Goal: Contribute content: Add original content to the website for others to see

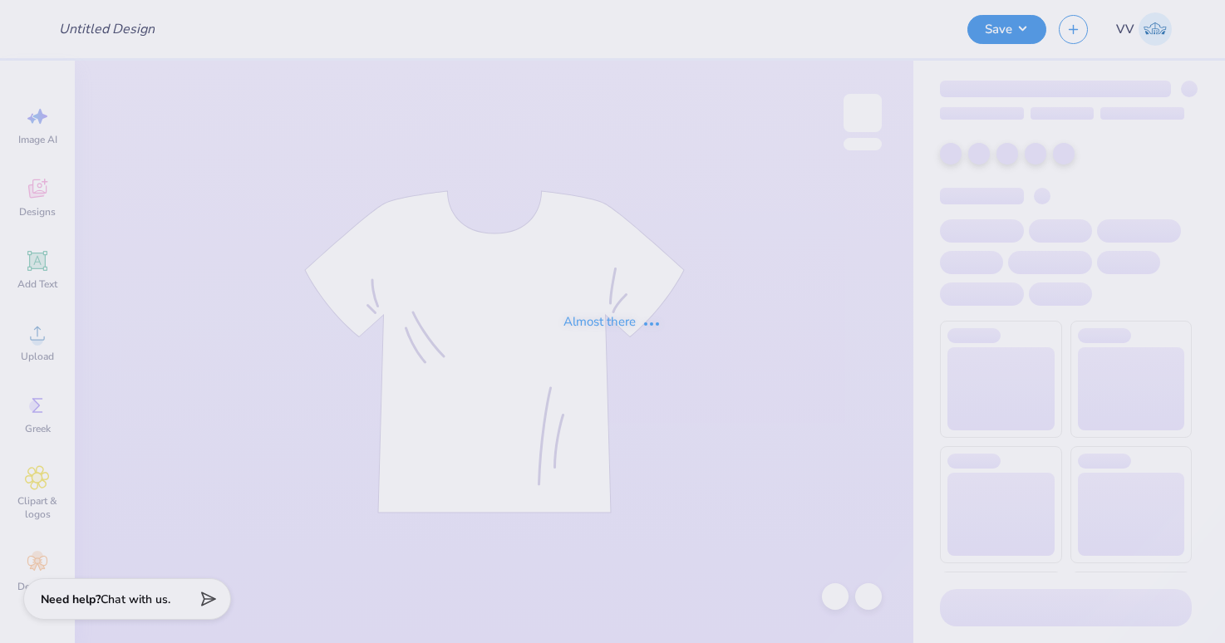
type input "[GEOGRAPHIC_DATA] : [PERSON_NAME]"
type input "Jump Man Hat"
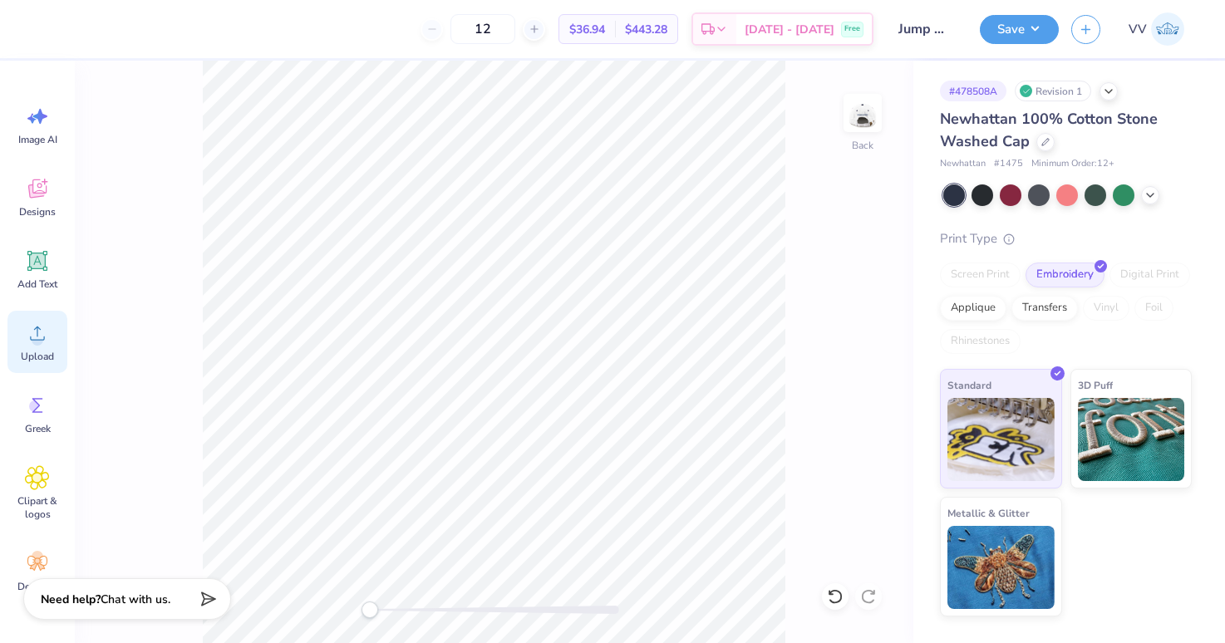
click at [44, 339] on icon at bounding box center [37, 333] width 25 height 25
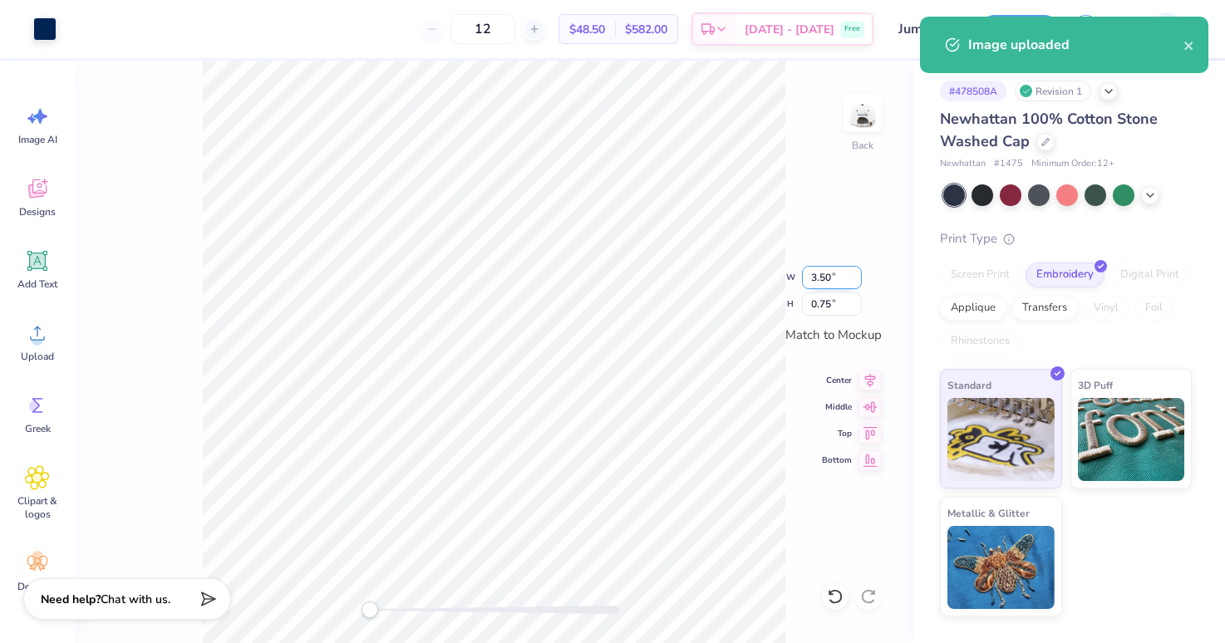
click at [834, 276] on input "3.50" at bounding box center [832, 277] width 60 height 23
type input "5"
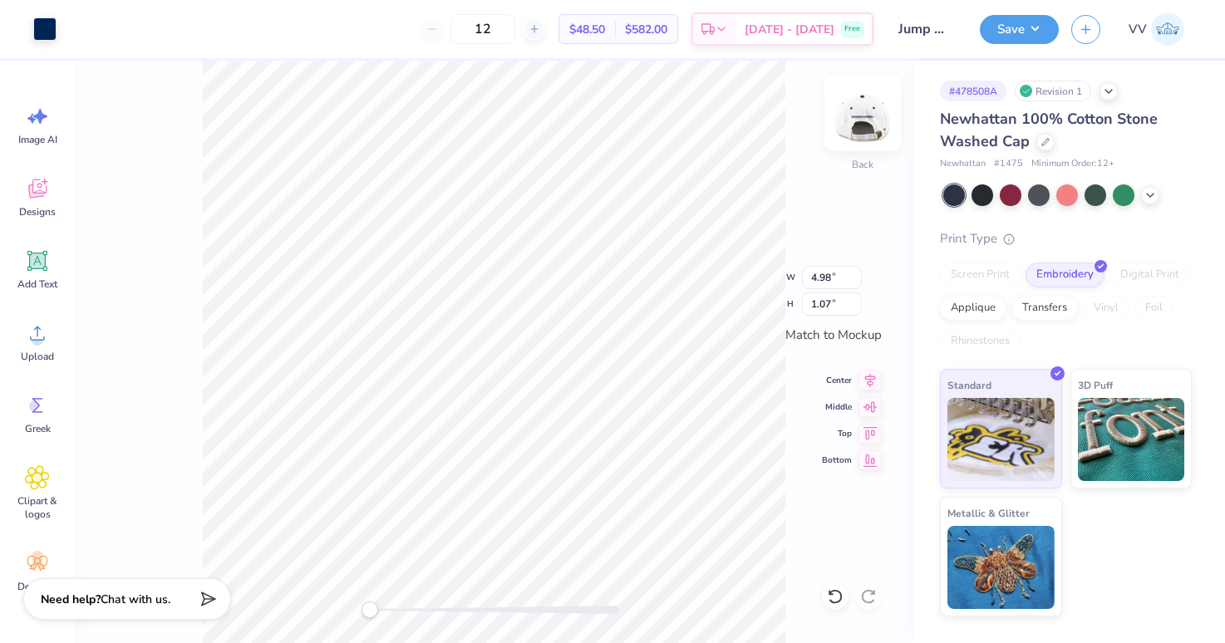
click at [850, 121] on img at bounding box center [862, 113] width 66 height 66
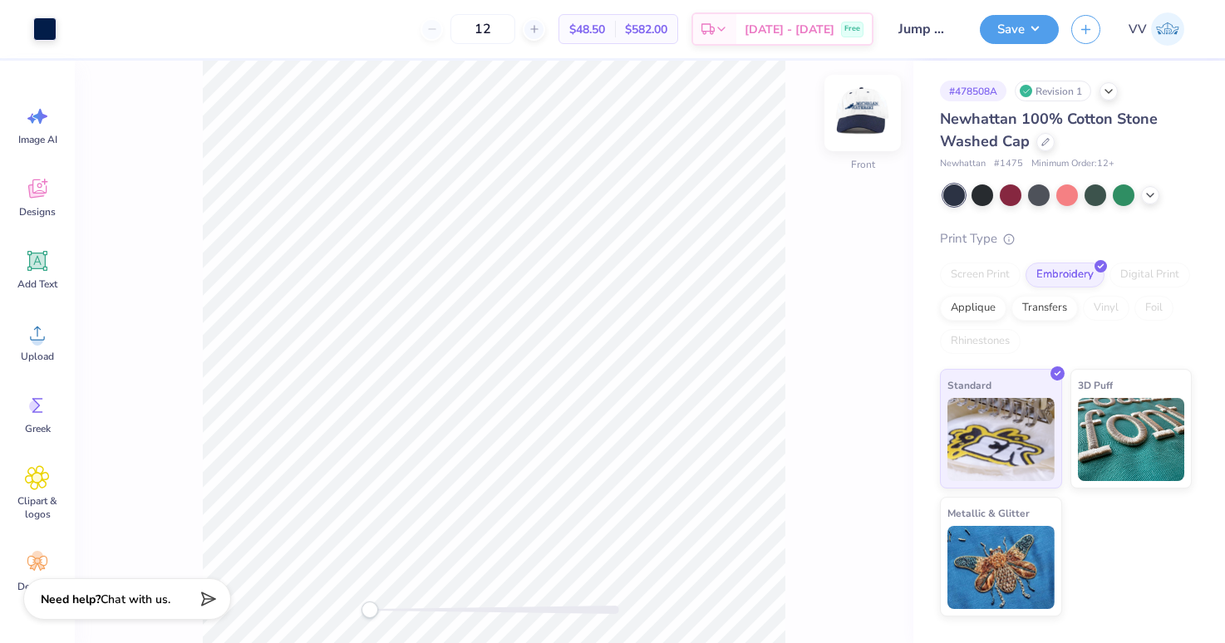
click at [866, 117] on img at bounding box center [862, 113] width 66 height 66
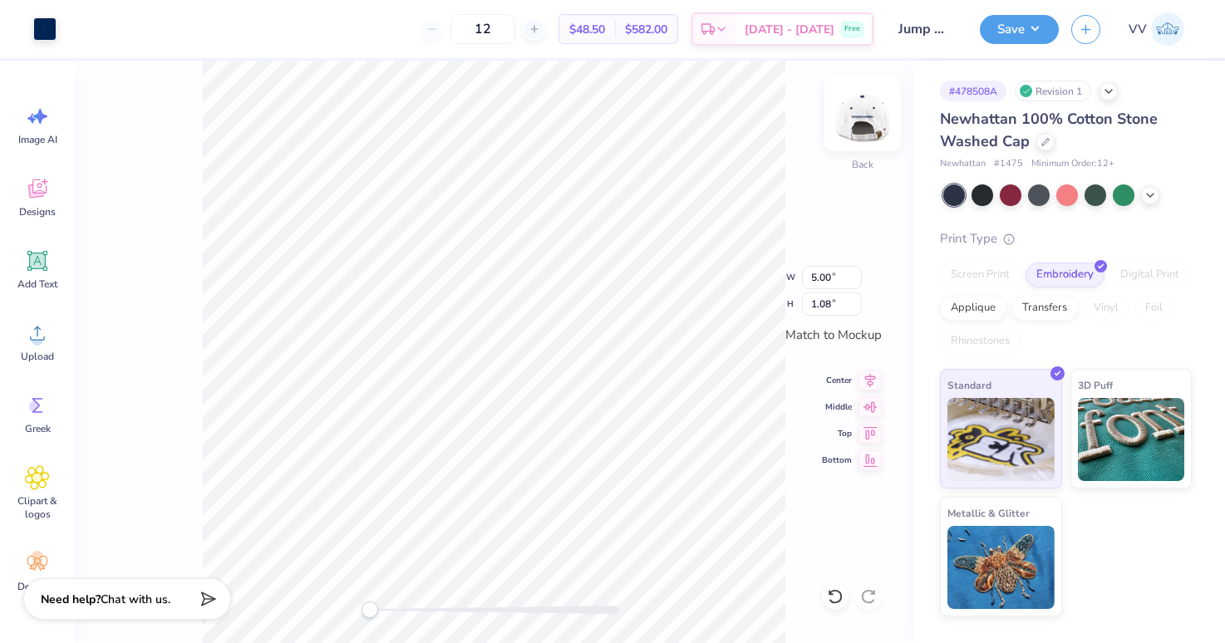
click at [868, 114] on img at bounding box center [862, 113] width 66 height 66
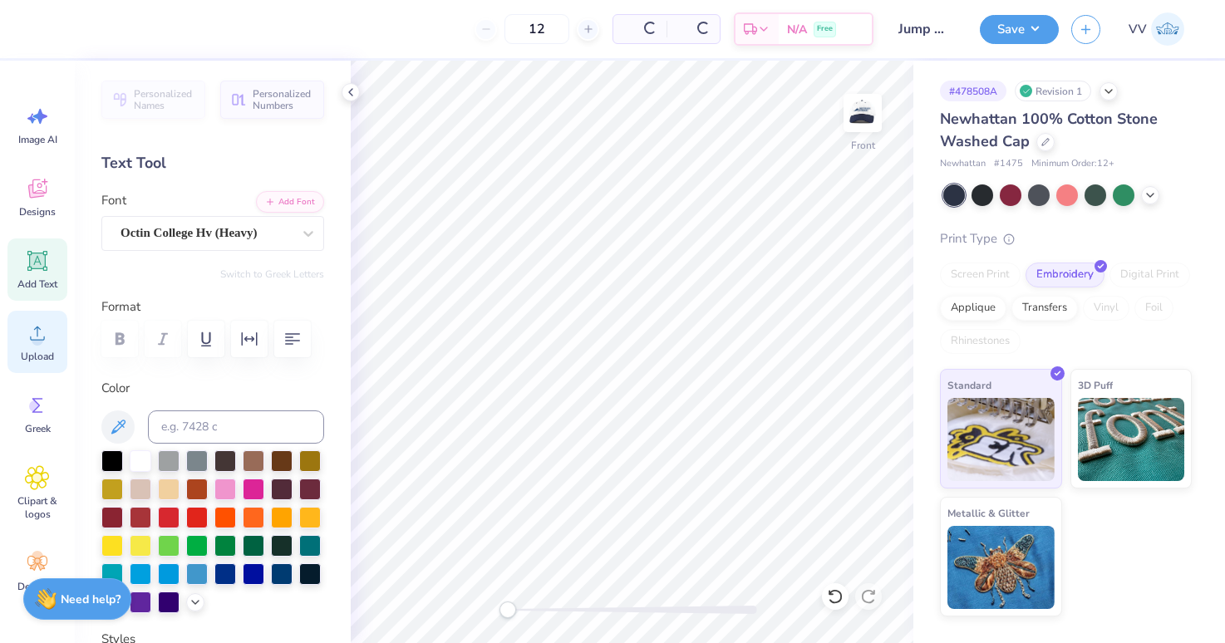
click at [48, 339] on icon at bounding box center [37, 333] width 25 height 25
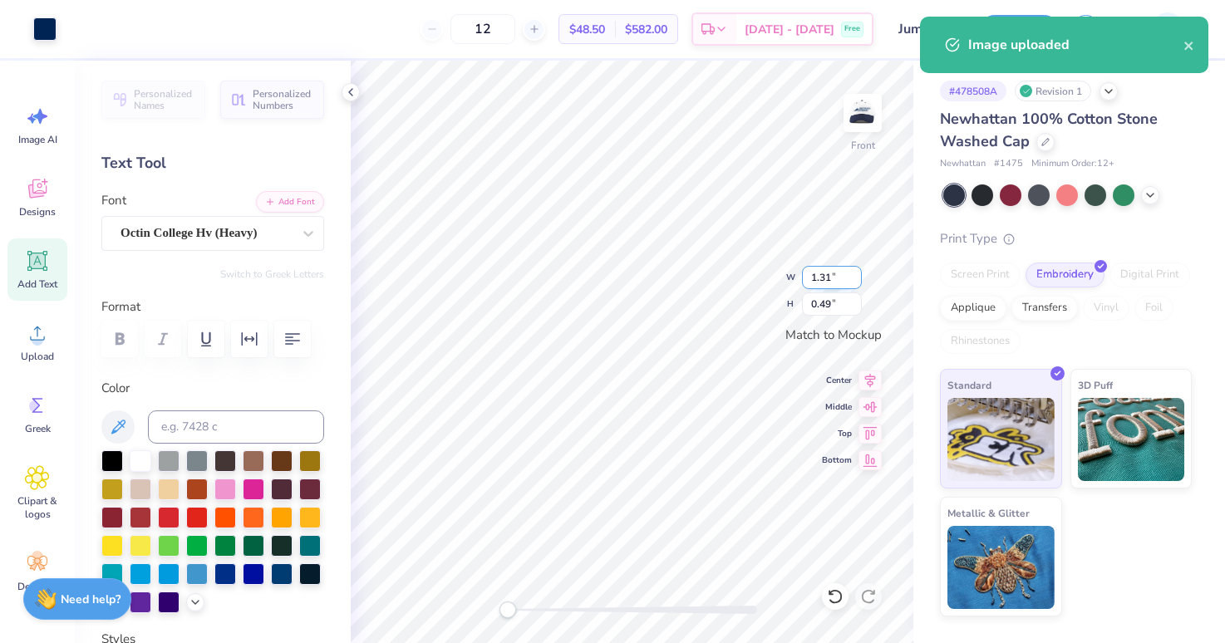
click at [829, 275] on input "1.31" at bounding box center [832, 277] width 60 height 23
type input "2.5"
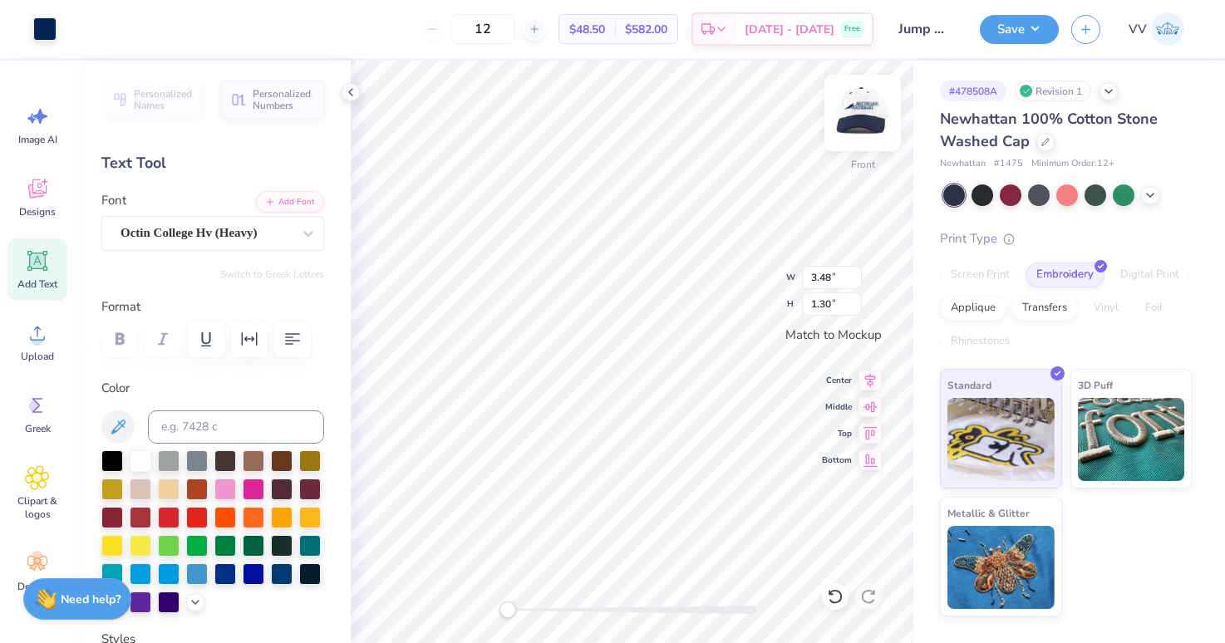
click at [863, 111] on img at bounding box center [862, 113] width 66 height 66
type input "4.66"
type input "1.75"
click at [863, 111] on img at bounding box center [862, 113] width 66 height 66
type input "2.50"
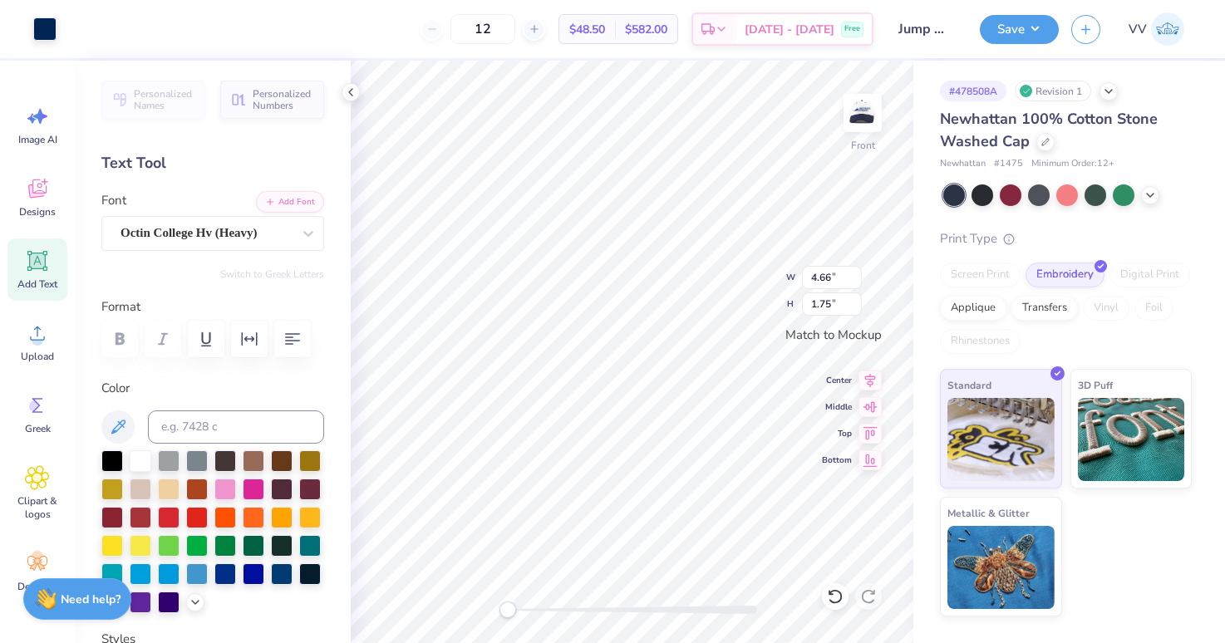
type input "0.94"
click at [532, 606] on div at bounding box center [632, 610] width 249 height 8
click at [464, 612] on div "Front" at bounding box center [632, 352] width 563 height 583
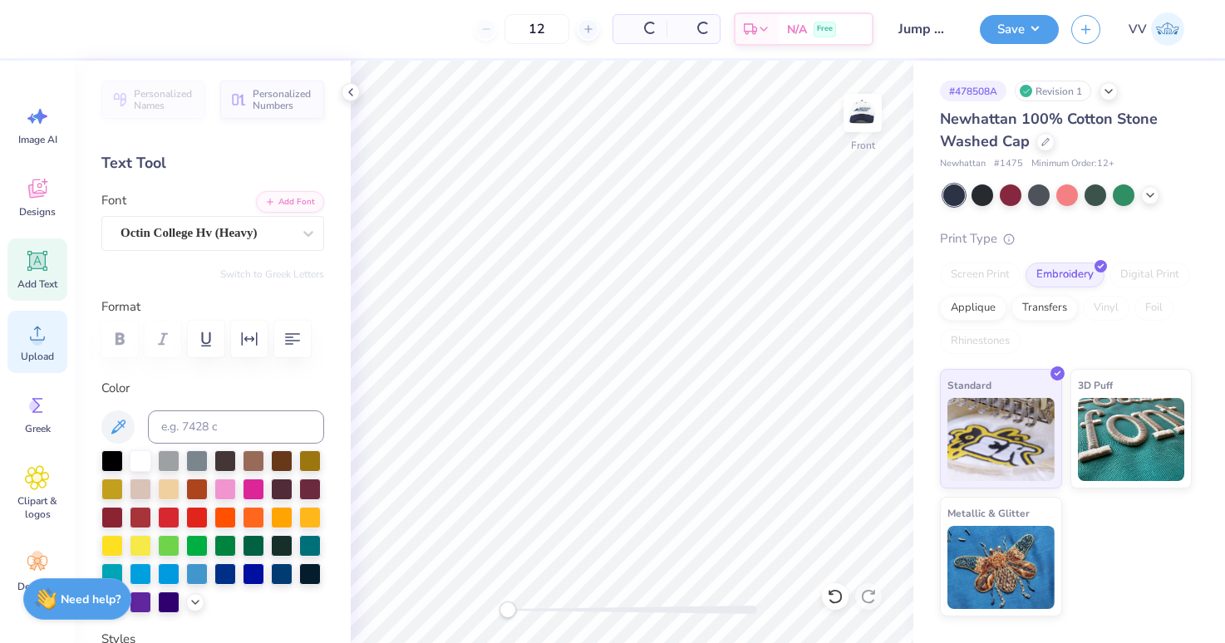
click at [47, 345] on icon at bounding box center [37, 333] width 25 height 25
click at [42, 347] on div "Upload" at bounding box center [37, 342] width 60 height 62
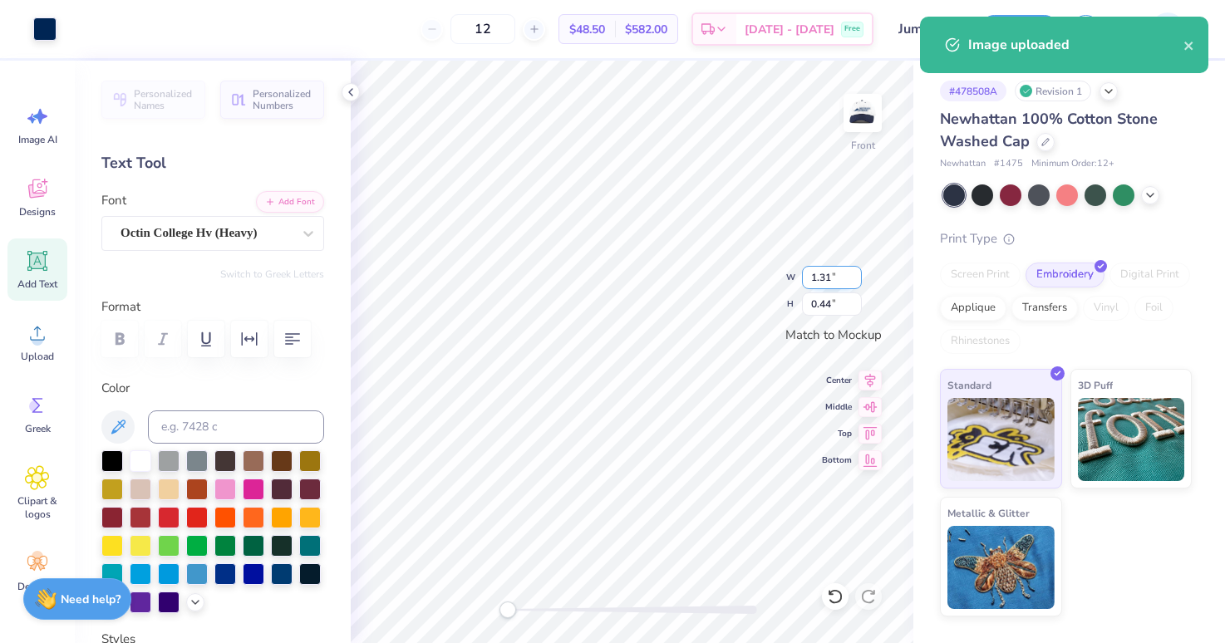
click at [826, 278] on input "1.31" at bounding box center [832, 277] width 60 height 23
type input "2.5"
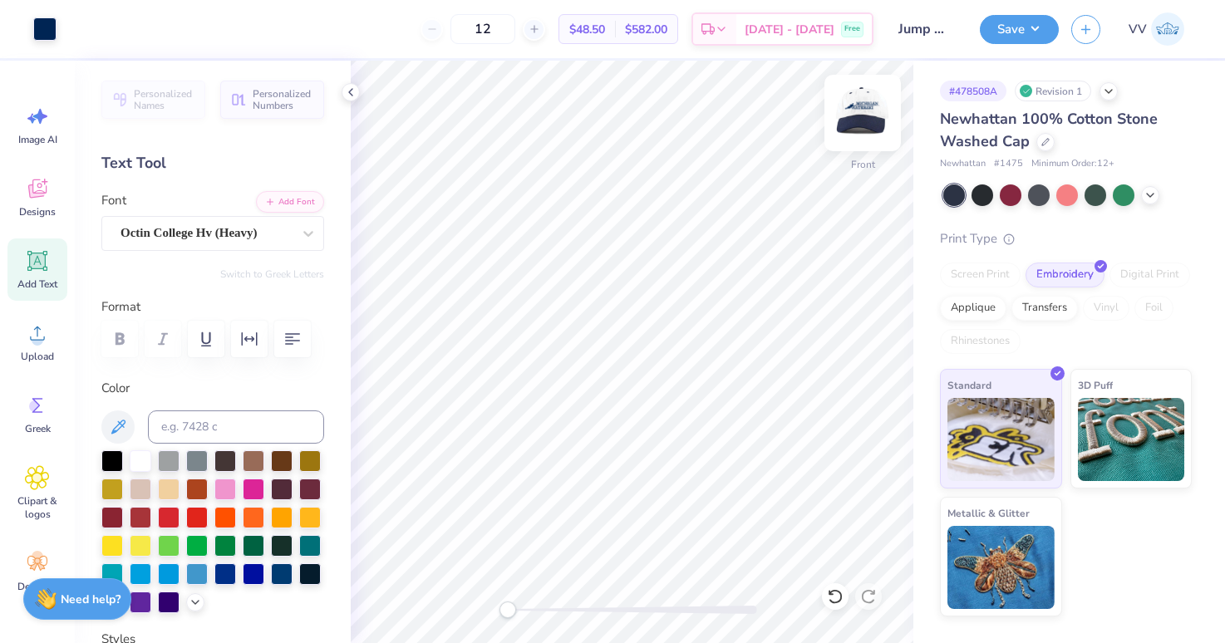
click at [868, 107] on img at bounding box center [862, 113] width 66 height 66
click at [874, 118] on img at bounding box center [862, 113] width 66 height 66
type input "3.48"
type input "0.75"
type input "2.50"
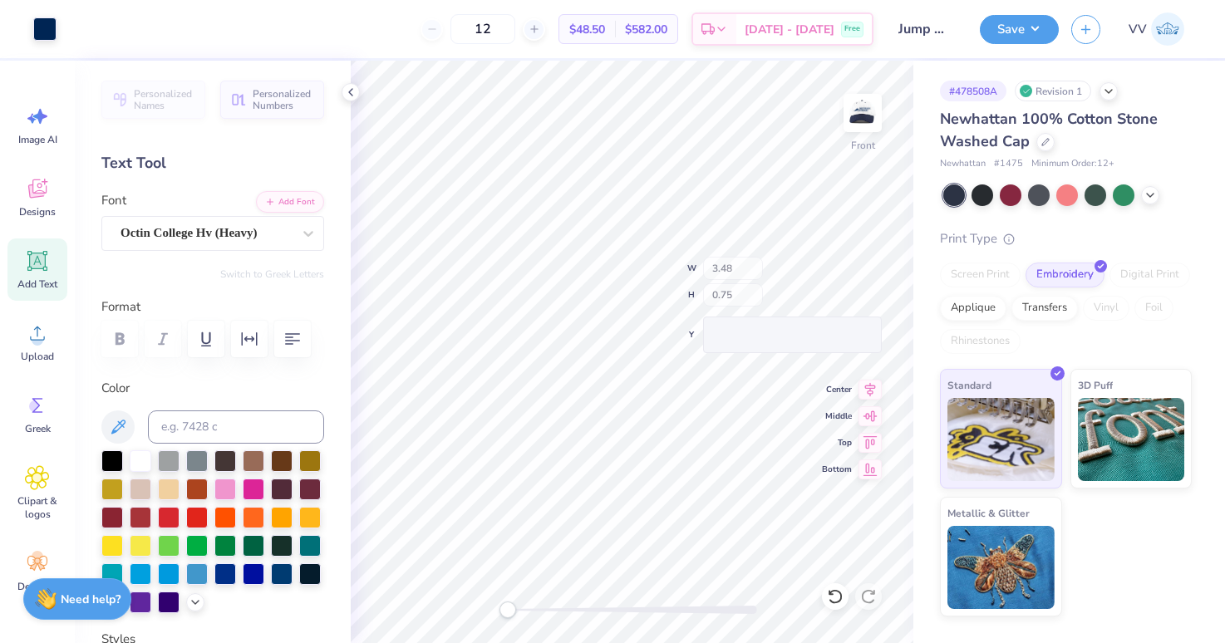
type input "0.84"
click at [528, 611] on div at bounding box center [632, 610] width 249 height 8
click at [441, 606] on div "Front W 2.50 2.50 " H 0.84 0.84 " Match to Mockup Center Middle Top Bottom" at bounding box center [632, 352] width 563 height 583
click at [1012, 30] on button "Save" at bounding box center [1019, 26] width 79 height 29
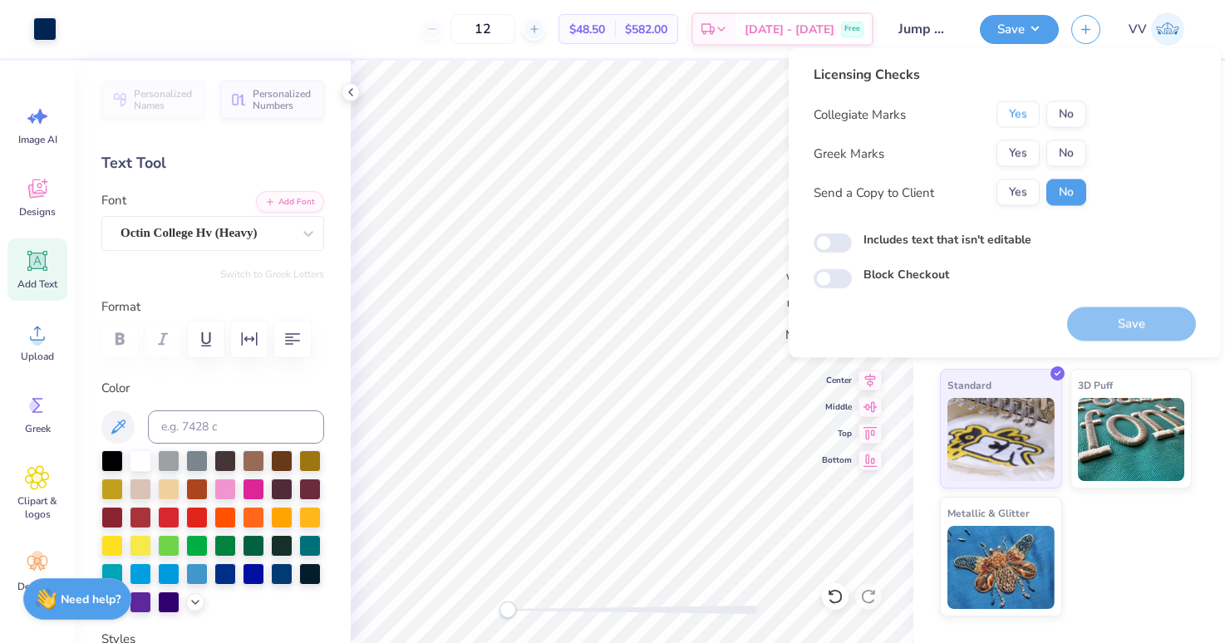
drag, startPoint x: 1029, startPoint y: 116, endPoint x: 1046, endPoint y: 135, distance: 26.5
click at [1028, 116] on button "Yes" at bounding box center [1018, 114] width 43 height 27
click at [1071, 146] on button "No" at bounding box center [1066, 153] width 40 height 27
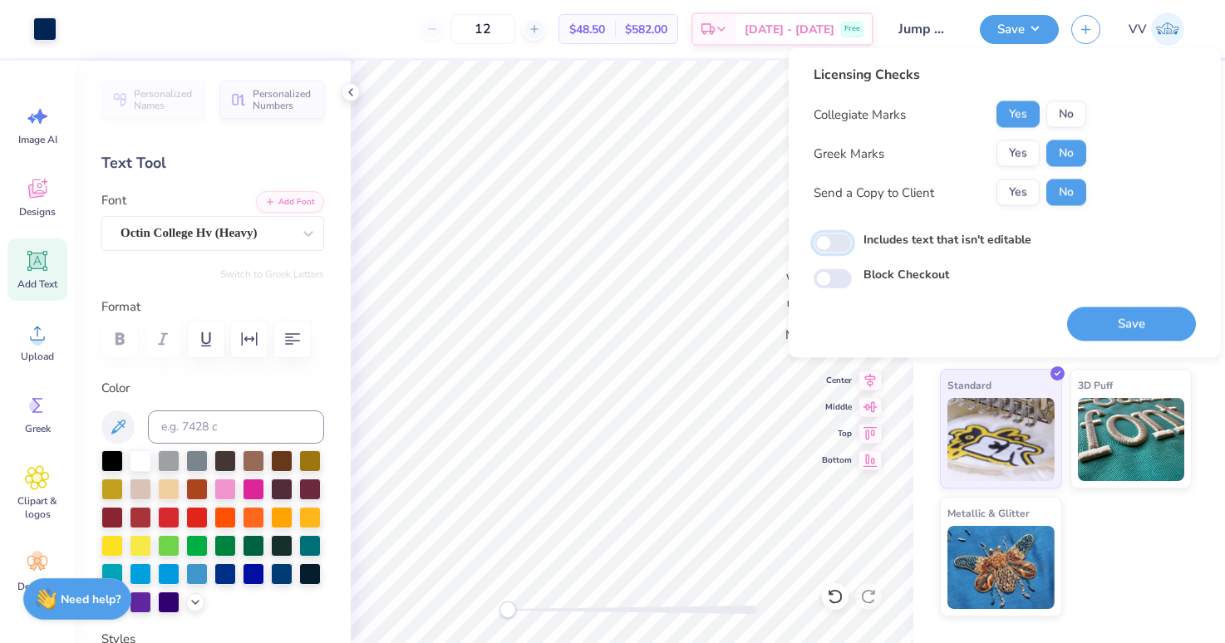
click at [838, 245] on input "Includes text that isn't editable" at bounding box center [833, 244] width 38 height 20
checkbox input "true"
click at [1122, 320] on button "Save" at bounding box center [1131, 325] width 129 height 34
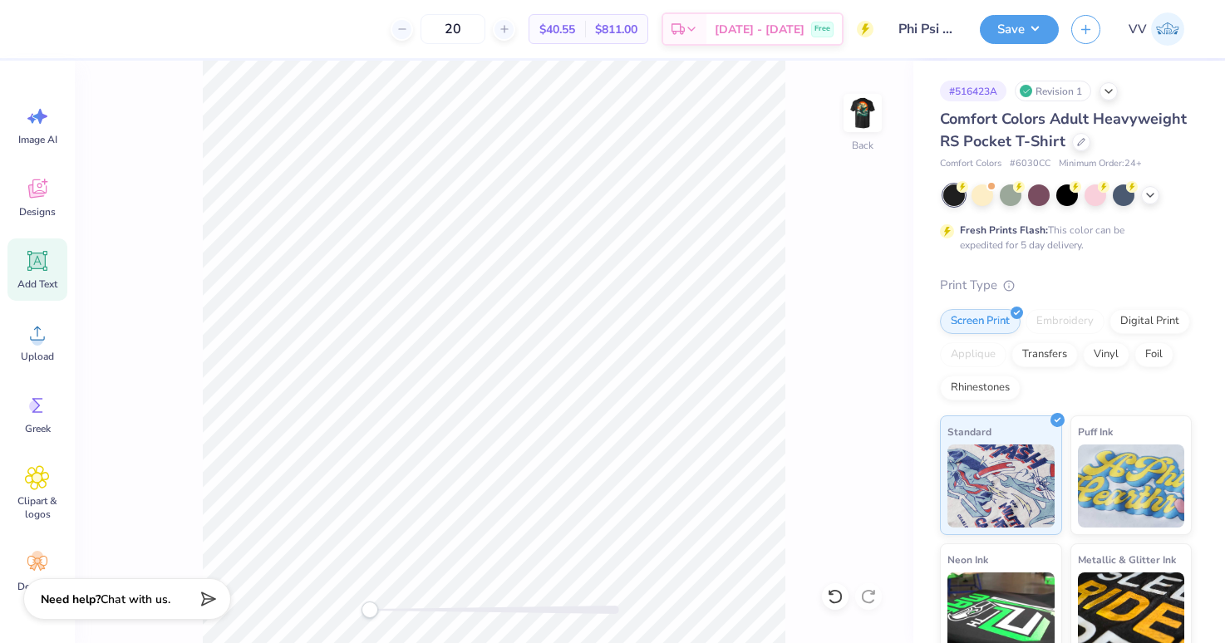
click at [45, 258] on icon at bounding box center [37, 261] width 25 height 25
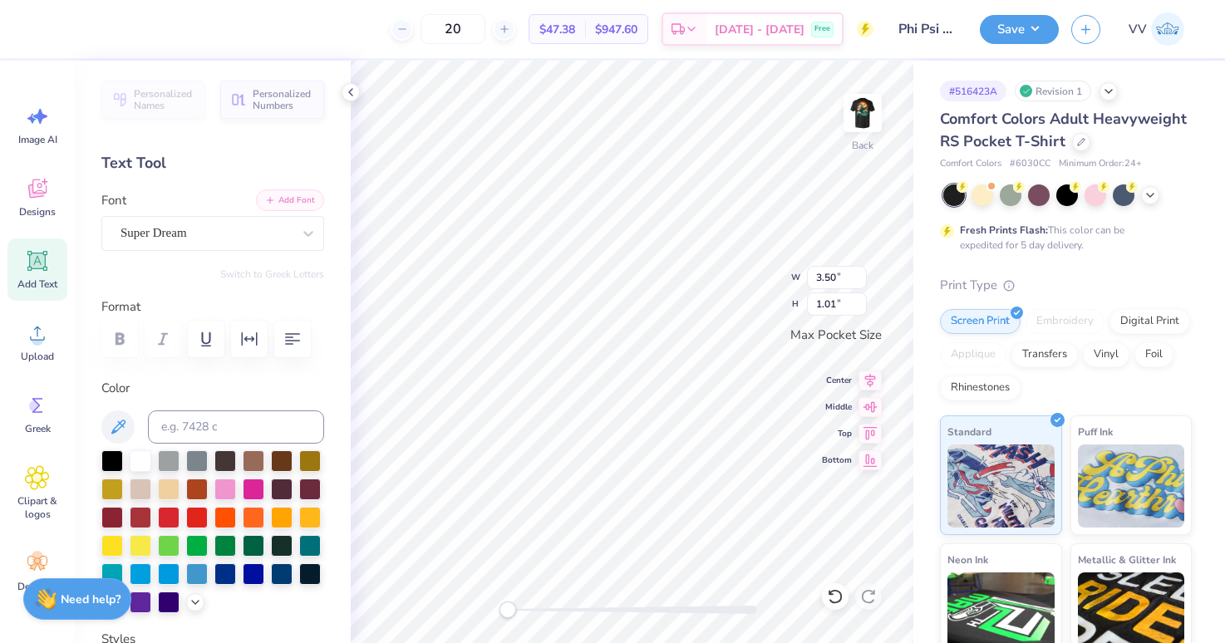
click at [299, 195] on button "Add Font" at bounding box center [290, 201] width 68 height 22
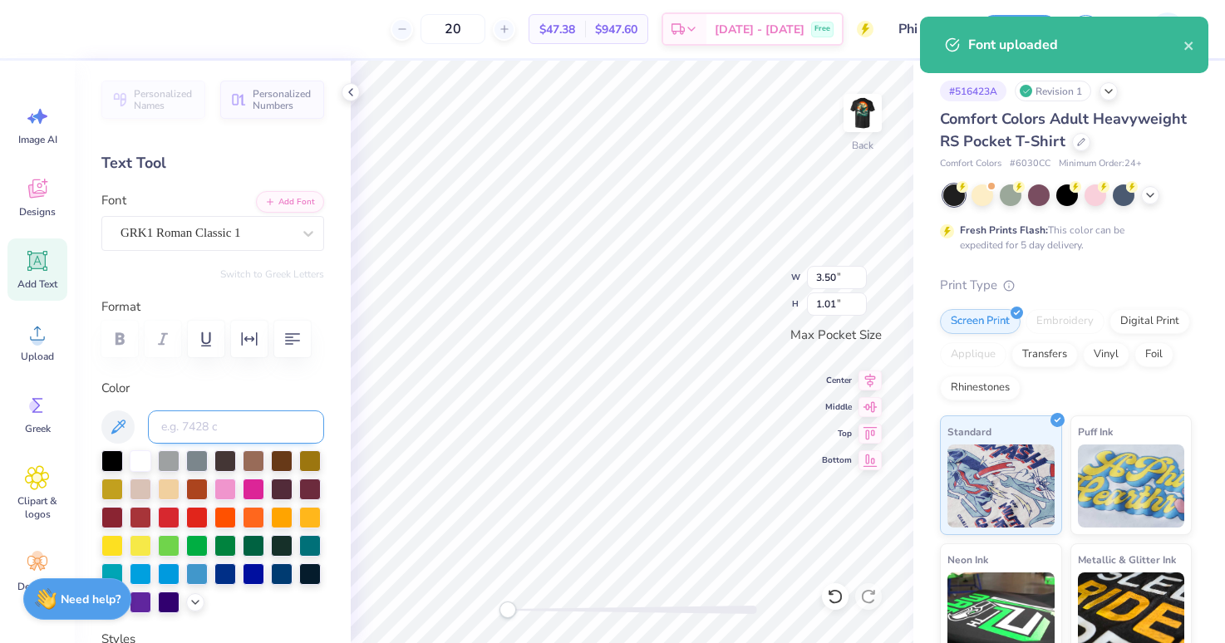
click at [180, 422] on input at bounding box center [236, 427] width 176 height 33
type input "1205"
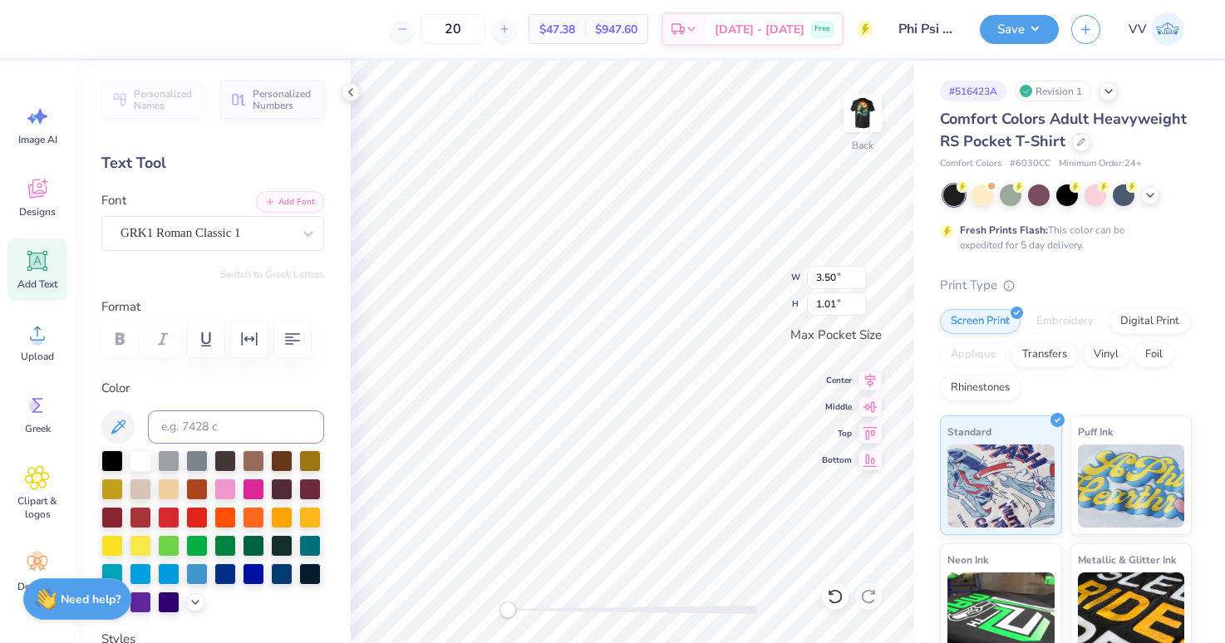
type textarea "FKY"
click at [844, 276] on input "2.98" at bounding box center [837, 277] width 60 height 23
type input "3.5"
click at [863, 121] on img at bounding box center [862, 113] width 66 height 66
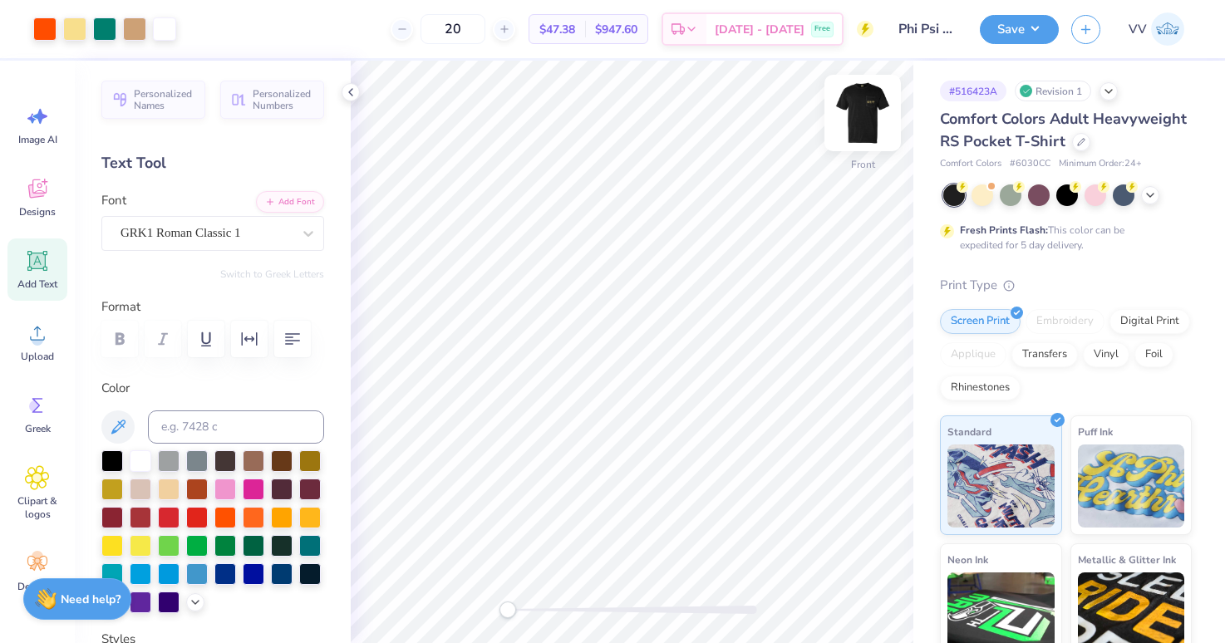
click at [859, 114] on img at bounding box center [862, 113] width 66 height 66
click at [539, 608] on div at bounding box center [632, 610] width 249 height 8
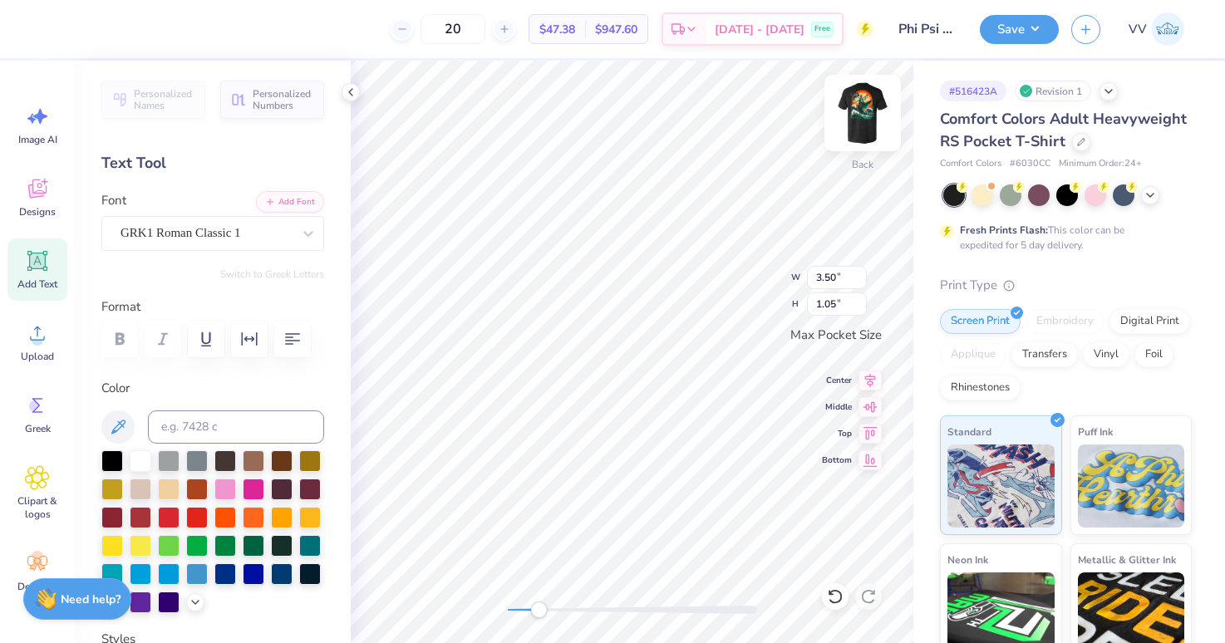
click at [867, 116] on img at bounding box center [862, 113] width 66 height 66
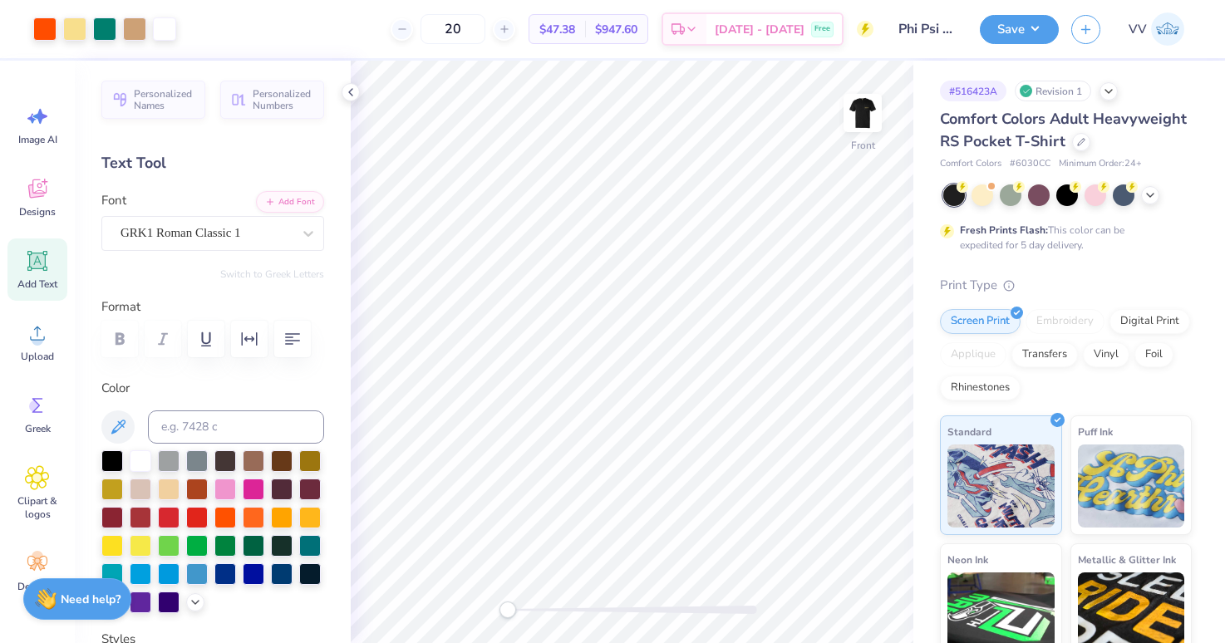
click at [489, 616] on div "Front" at bounding box center [632, 352] width 563 height 583
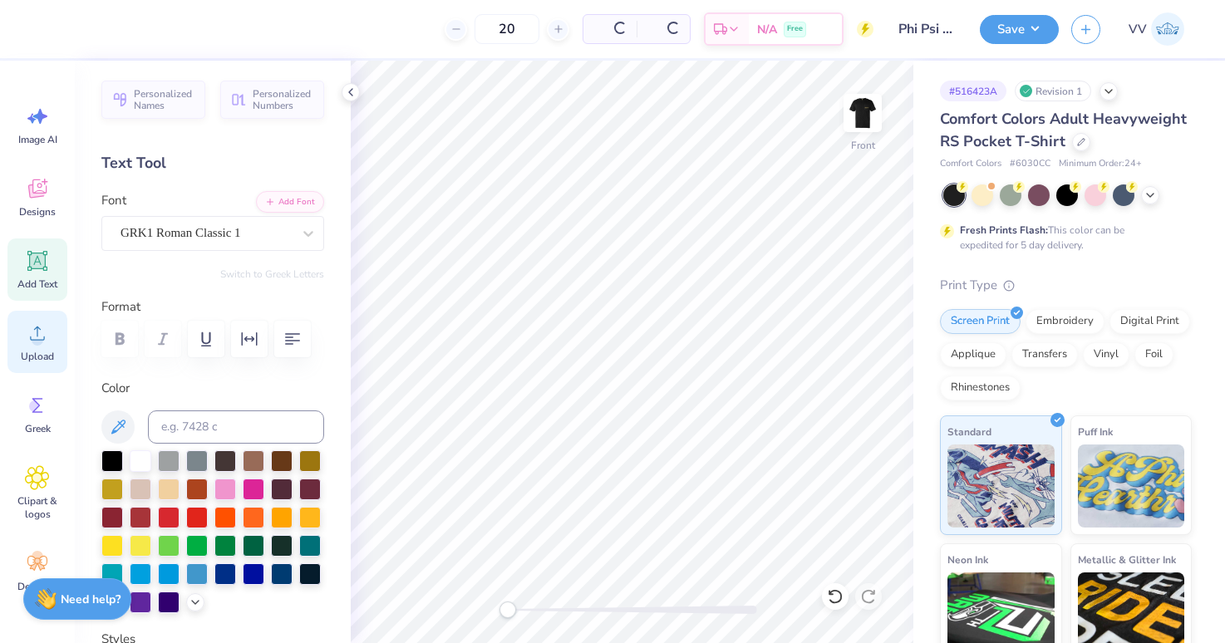
click at [39, 337] on circle at bounding box center [38, 340] width 12 height 12
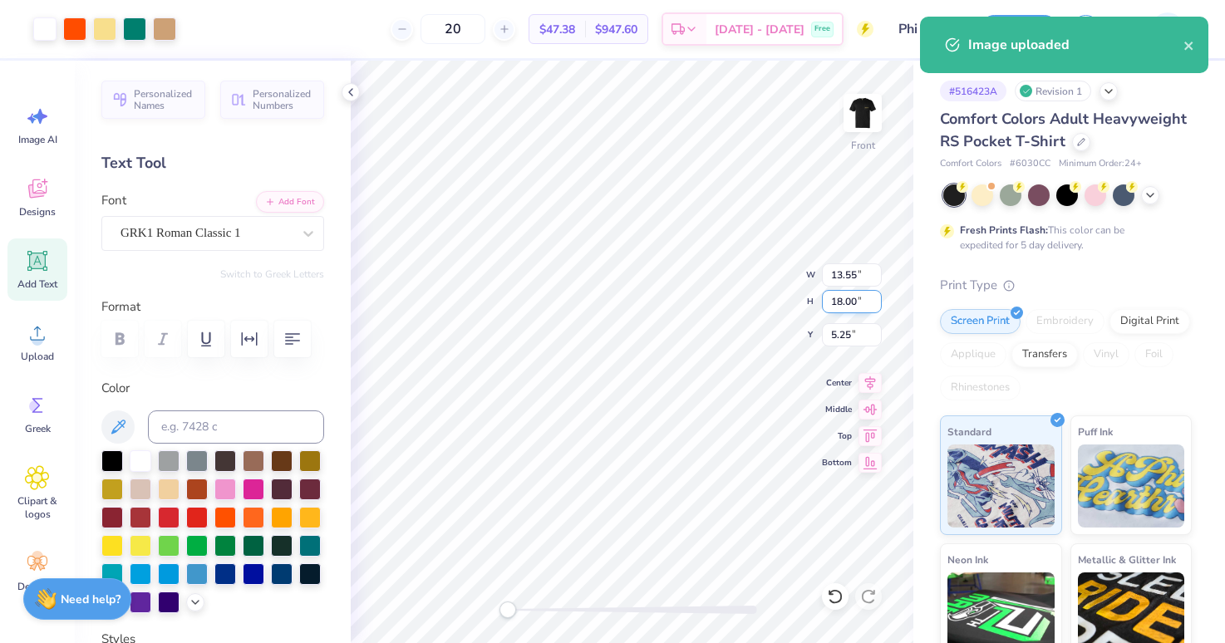
click at [864, 303] on input "18.00" at bounding box center [852, 301] width 60 height 23
type input "15"
type input "3"
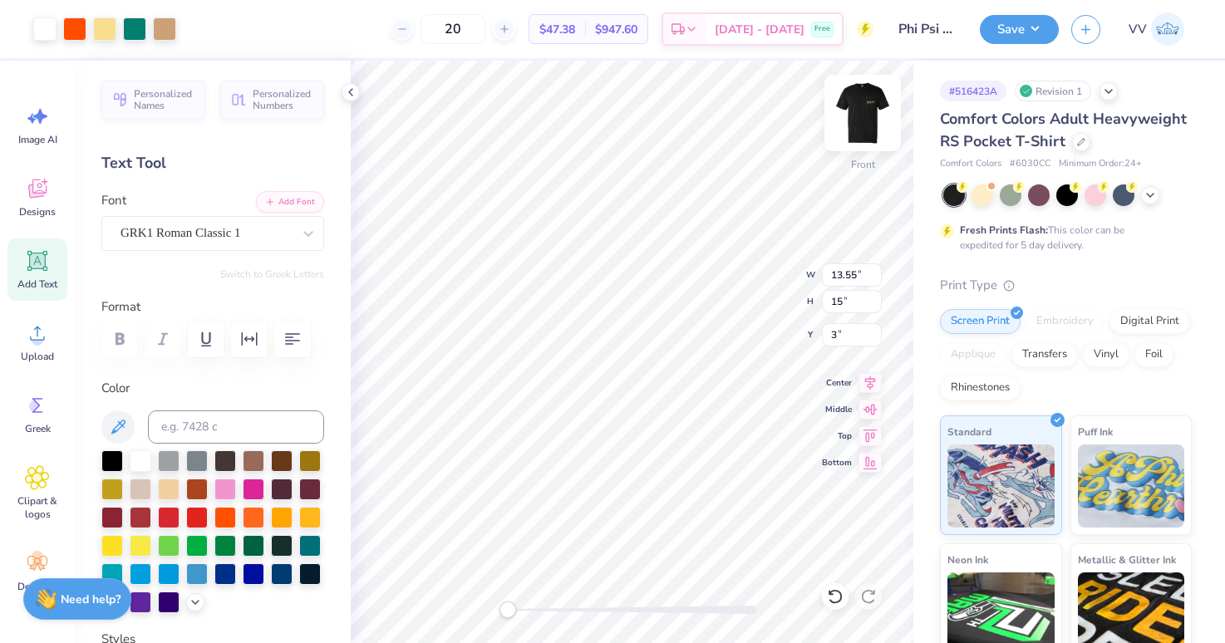
click at [869, 113] on img at bounding box center [862, 113] width 66 height 66
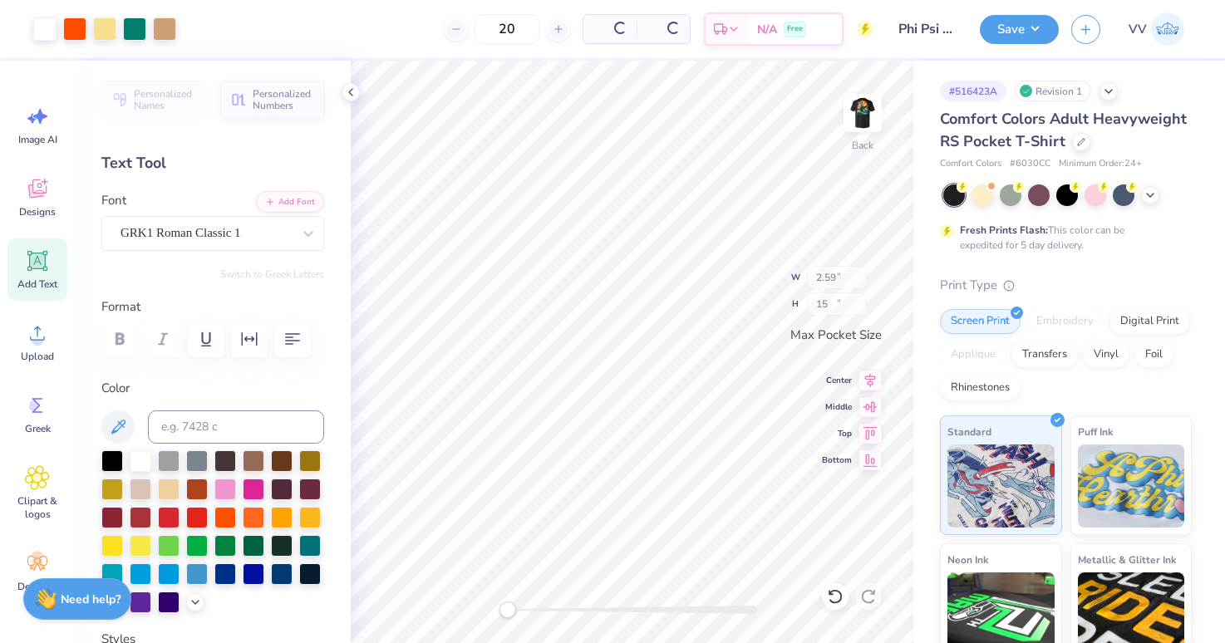
type input "2.59"
type input "3.44"
click at [869, 113] on img at bounding box center [862, 113] width 66 height 66
type input "11.29"
type input "15.00"
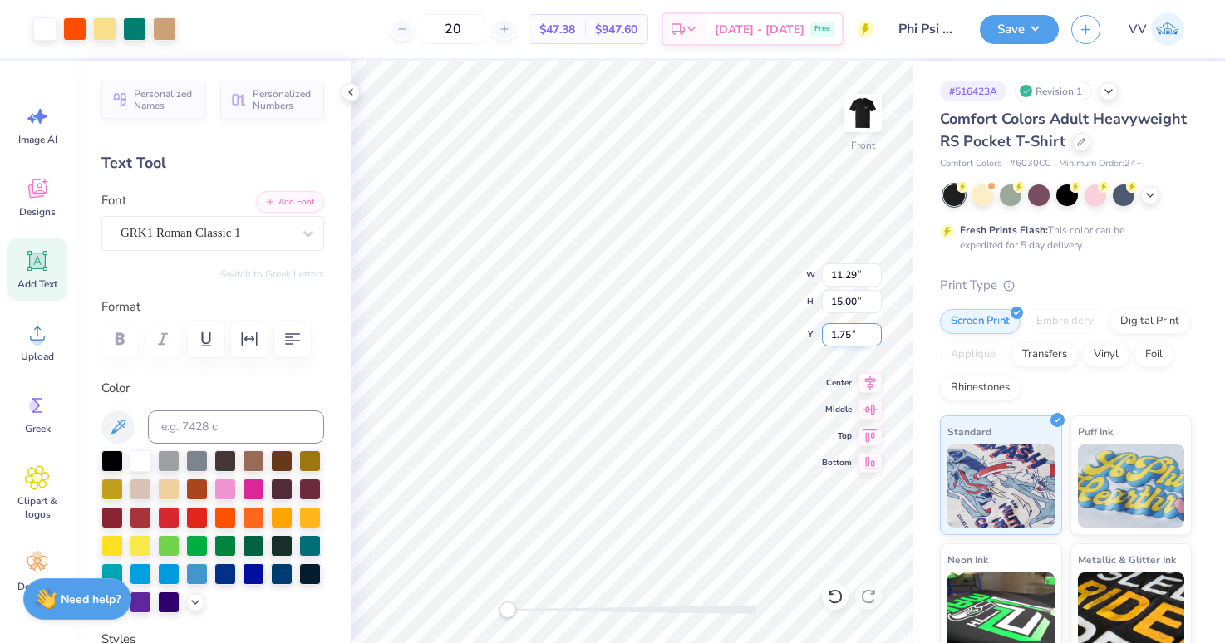
click at [835, 345] on input "1.75" at bounding box center [852, 334] width 60 height 23
type input "3"
click at [1045, 39] on button "Save" at bounding box center [1019, 26] width 79 height 29
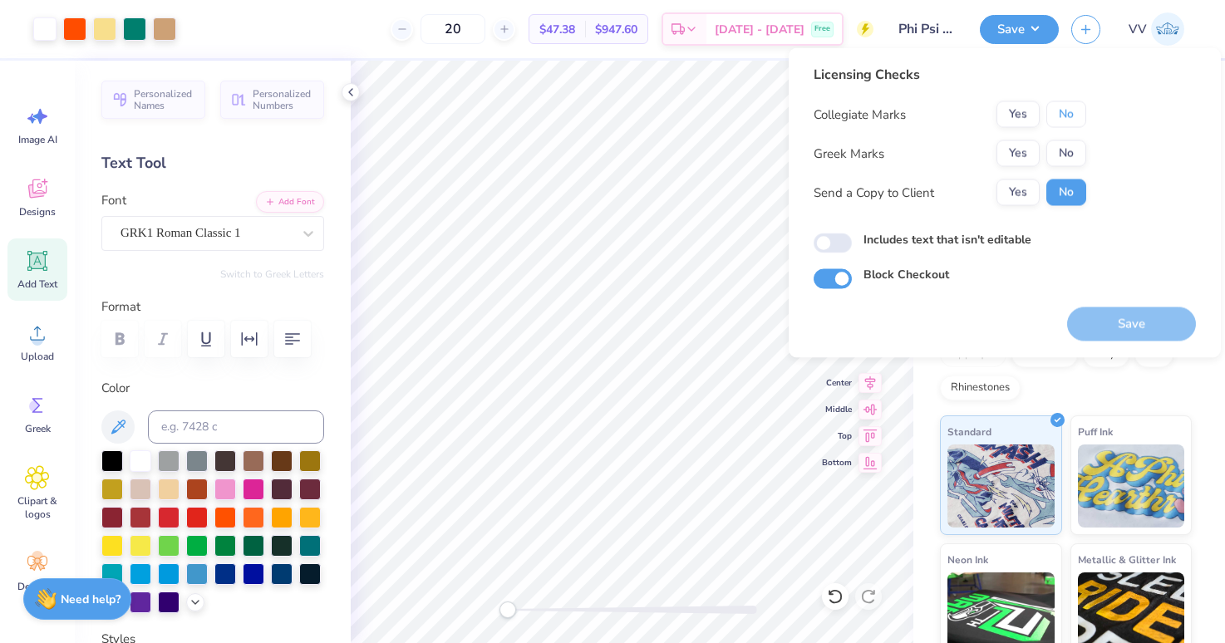
drag, startPoint x: 1062, startPoint y: 112, endPoint x: 1040, endPoint y: 134, distance: 31.2
click at [1062, 112] on button "No" at bounding box center [1066, 114] width 40 height 27
click at [1022, 153] on button "Yes" at bounding box center [1018, 153] width 43 height 27
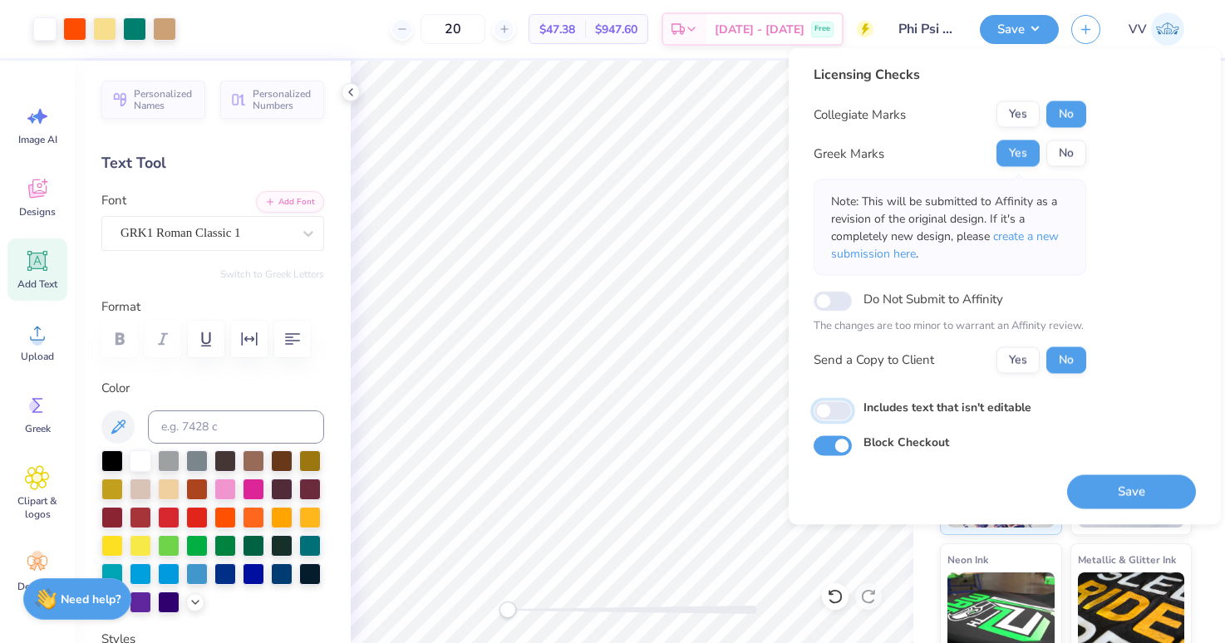
click at [825, 406] on input "Includes text that isn't editable" at bounding box center [833, 411] width 38 height 20
checkbox input "true"
click at [1115, 494] on button "Save" at bounding box center [1131, 492] width 129 height 34
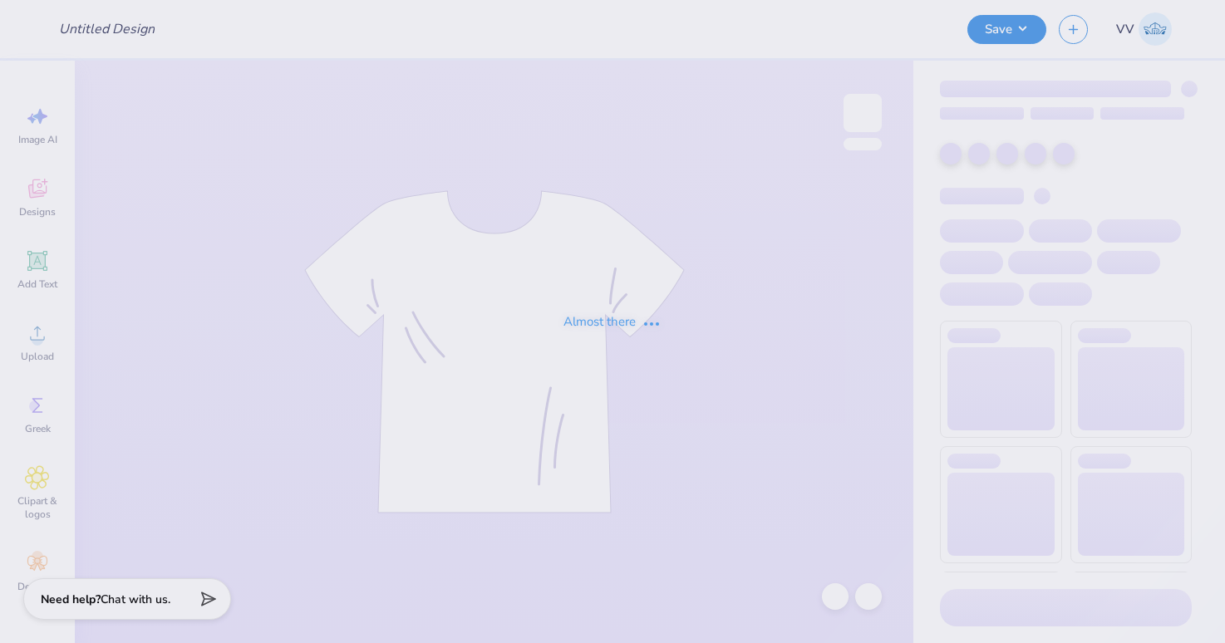
type input "dsig x piphi homecoming"
